Goal: Task Accomplishment & Management: Manage account settings

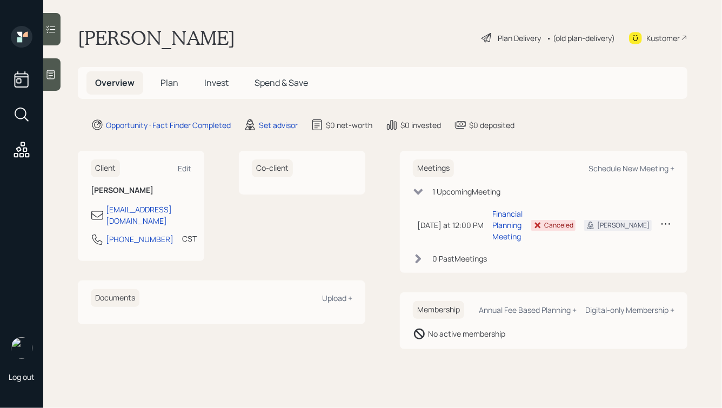
click at [53, 75] on icon at bounding box center [50, 74] width 11 height 11
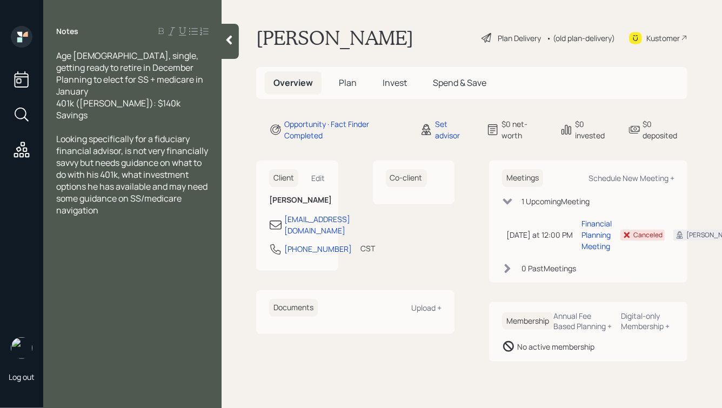
click at [116, 68] on div "Age 67, single, getting ready to retire in December Planning to elect for SS + …" at bounding box center [132, 85] width 152 height 71
click at [58, 65] on span "Age 67, single, getting ready to retire in December Planning to elect for SS + …" at bounding box center [130, 85] width 149 height 71
click at [116, 66] on div "Age 67, single, getting ready to retire on December Planning to elect for SS + …" at bounding box center [132, 85] width 152 height 71
click at [104, 95] on div "Age 67, single, getting ready to retire on December 11th Planning to elect for …" at bounding box center [132, 85] width 152 height 71
click at [226, 41] on icon at bounding box center [229, 40] width 11 height 11
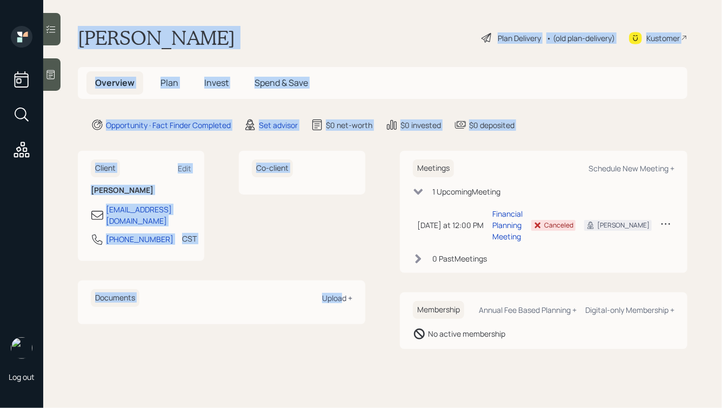
drag, startPoint x: 79, startPoint y: 33, endPoint x: 341, endPoint y: 288, distance: 365.6
click at [341, 288] on main "Julio Noriega Plan Delivery • (old plan-delivery) Kustomer Overview Plan Invest…" at bounding box center [382, 204] width 678 height 408
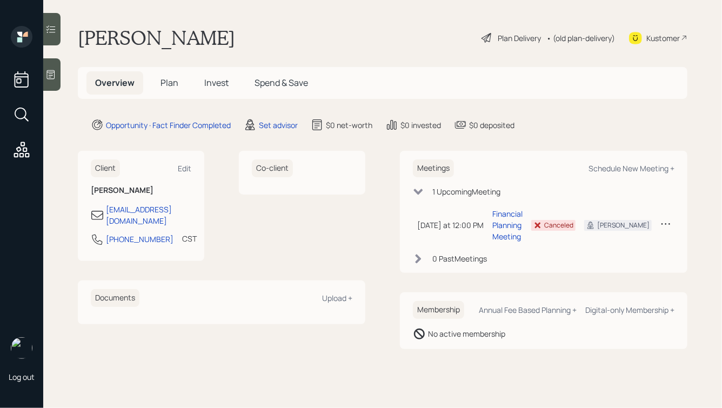
click at [386, 281] on div "Client Edit Julio Noriega julionor@yahoo.com 512-496-2958 CST Currently 4:31 PM…" at bounding box center [382, 250] width 609 height 198
click at [622, 169] on div "Schedule New Meeting +" at bounding box center [631, 168] width 86 height 10
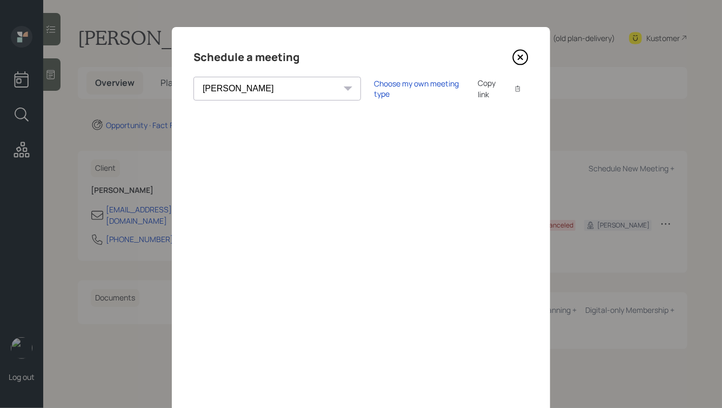
click at [251, 85] on select "Theresa Spinello Matthew Burke Aleksandra Szegda Eitan Bar-David Ian Yamey Trev…" at bounding box center [276, 89] width 167 height 24
select select "ade3b313-576a-42c5-b346-1eb294908ae6"
click at [193, 77] on select "Theresa Spinello Matthew Burke Aleksandra Szegda Eitan Bar-David Ian Yamey Trev…" at bounding box center [276, 89] width 167 height 24
drag, startPoint x: 246, startPoint y: 55, endPoint x: 299, endPoint y: 57, distance: 52.4
click at [299, 57] on div "Schedule a meeting" at bounding box center [360, 57] width 335 height 17
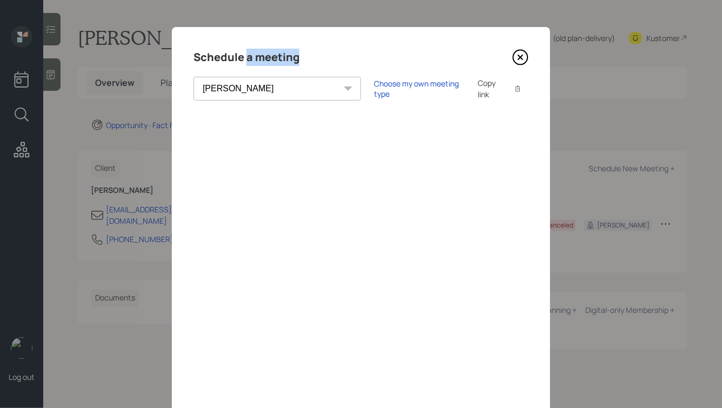
click at [299, 57] on div "Schedule a meeting" at bounding box center [360, 57] width 335 height 17
drag, startPoint x: 302, startPoint y: 60, endPoint x: 174, endPoint y: 59, distance: 127.5
click at [174, 59] on div "Schedule a meeting Theresa Spinello Matthew Burke Aleksandra Szegda Eitan Bar-D…" at bounding box center [361, 243] width 378 height 432
click at [240, 50] on h4 "Schedule a meeting" at bounding box center [246, 57] width 106 height 17
drag, startPoint x: 301, startPoint y: 62, endPoint x: 185, endPoint y: 57, distance: 115.7
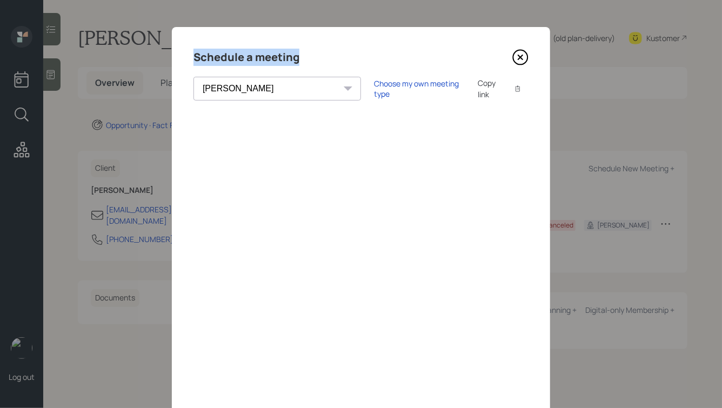
click at [186, 57] on div "Schedule a meeting Theresa Spinello Matthew Burke Aleksandra Szegda Eitan Bar-D…" at bounding box center [361, 243] width 378 height 432
click at [218, 59] on h4 "Schedule a meeting" at bounding box center [246, 57] width 106 height 17
click at [514, 60] on icon at bounding box center [520, 57] width 15 height 15
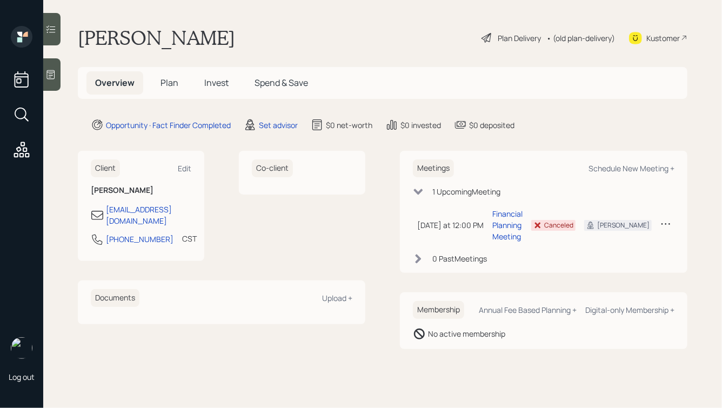
click at [51, 78] on icon at bounding box center [51, 74] width 8 height 9
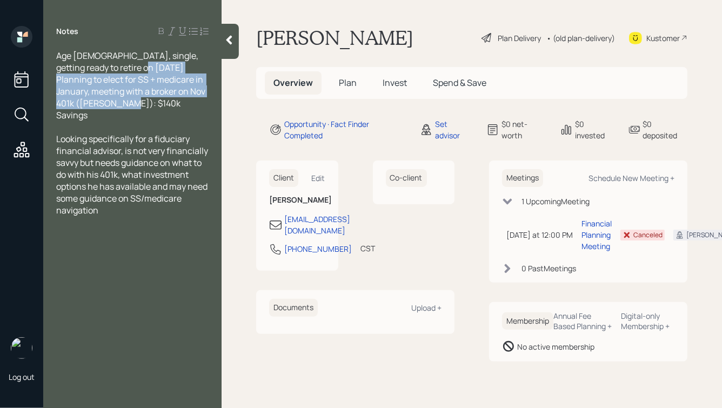
drag, startPoint x: 109, startPoint y: 113, endPoint x: 56, endPoint y: 80, distance: 62.8
click at [56, 80] on div "Age 67, single, getting ready to retire on December 11th Planning to elect for …" at bounding box center [132, 133] width 178 height 166
click at [116, 95] on span "Age 67, single, getting ready to retire on December 11th Planning to elect for …" at bounding box center [130, 85] width 149 height 71
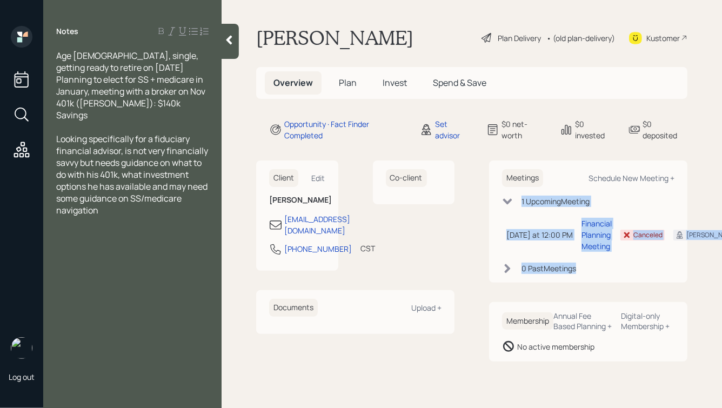
drag, startPoint x: 621, startPoint y: 281, endPoint x: 462, endPoint y: 177, distance: 190.4
click at [462, 177] on div "Client Edit Julio Noriega julionor@yahoo.com 512-496-2958 CST Currently 4:47 PM…" at bounding box center [471, 260] width 431 height 201
click at [477, 170] on div "Client Edit Julio Noriega julionor@yahoo.com 512-496-2958 CST Currently 4:47 PM…" at bounding box center [471, 260] width 431 height 201
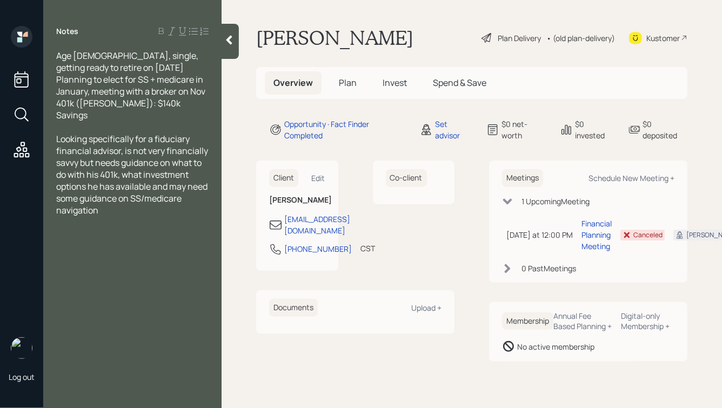
click at [232, 39] on icon at bounding box center [229, 40] width 11 height 11
